Goal: Information Seeking & Learning: Understand process/instructions

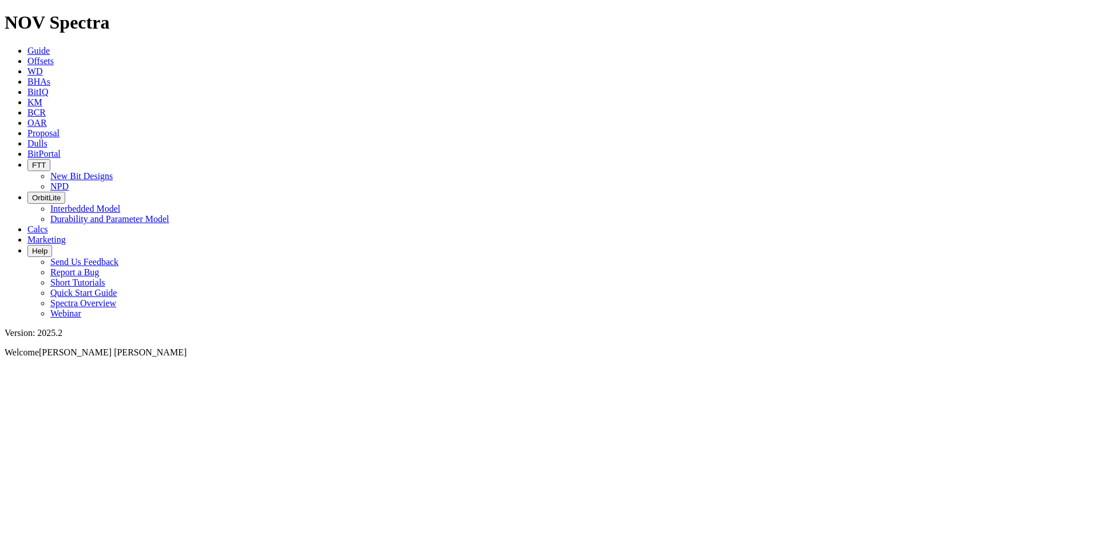
click at [50, 46] on span "Guide" at bounding box center [38, 51] width 22 height 10
click at [164, 367] on div at bounding box center [547, 367] width 1084 height 0
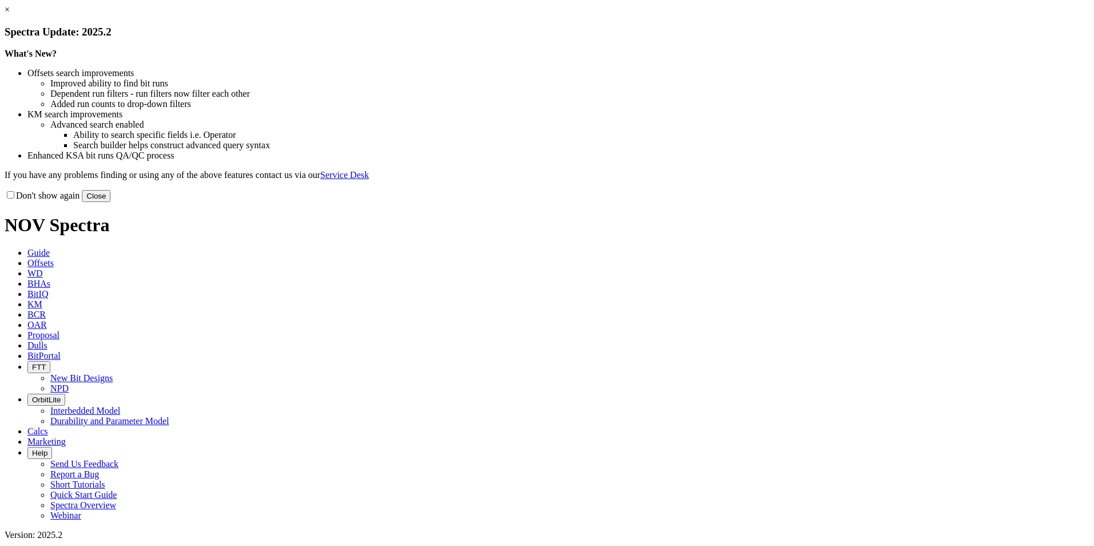
click at [110, 202] on button "Close" at bounding box center [96, 196] width 29 height 12
